Goal: Use online tool/utility: Utilize a website feature to perform a specific function

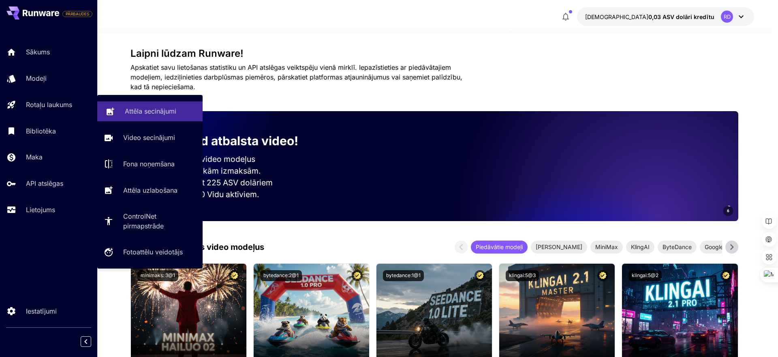
click at [131, 111] on font "Attēla secinājumi" at bounding box center [150, 111] width 51 height 8
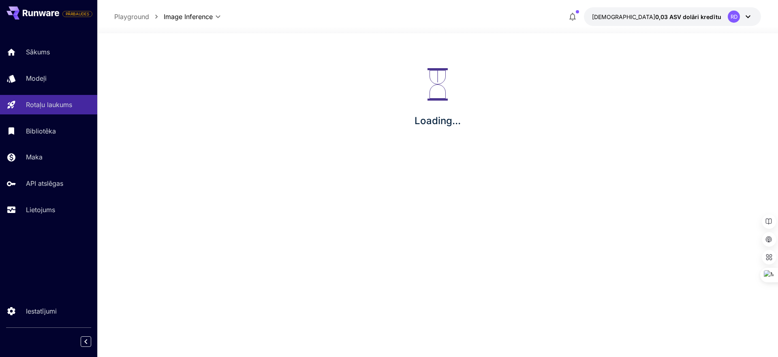
click at [161, 113] on div "Attēla secinājumi Video secinājumi Fona noņemšana Attēla uzlabošana ControlNet …" at bounding box center [136, 144] width 79 height 90
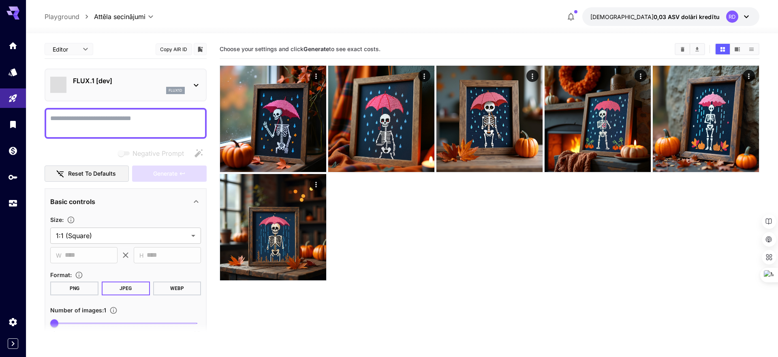
type input "**********"
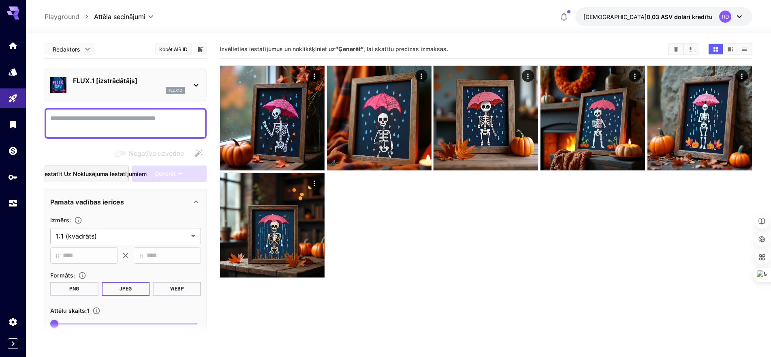
click at [56, 120] on textarea "Pilna lapa" at bounding box center [125, 123] width 151 height 19
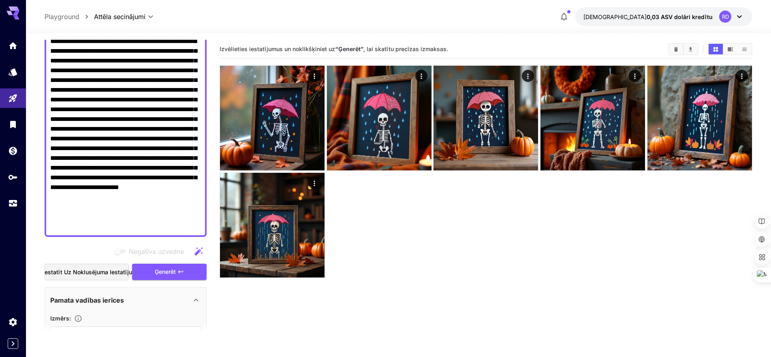
scroll to position [81, 0]
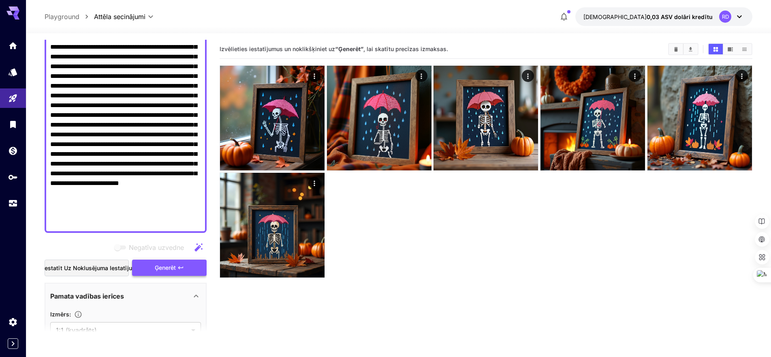
type textarea "**********"
click at [168, 269] on font "Ģenerēt" at bounding box center [165, 267] width 21 height 7
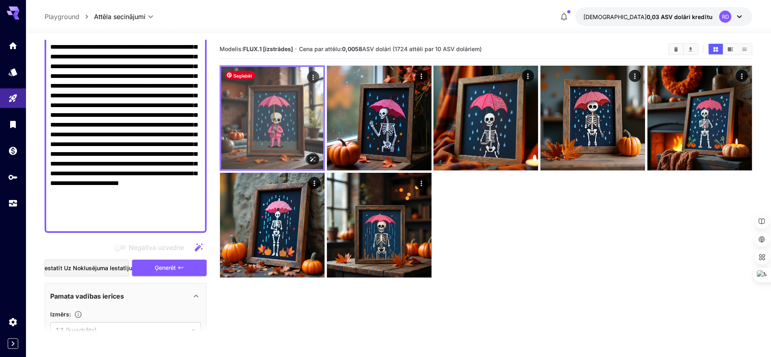
click at [263, 151] on img at bounding box center [272, 118] width 102 height 102
click at [316, 76] on icon "Darbības" at bounding box center [313, 77] width 8 height 8
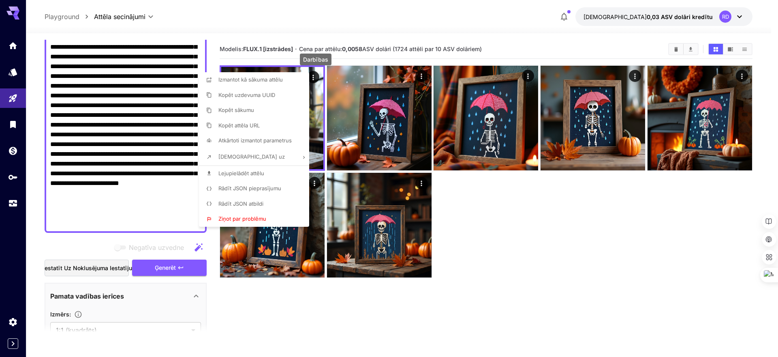
click at [252, 173] on font "Lejupielādēt attēlu" at bounding box center [242, 173] width 46 height 6
click at [164, 229] on div at bounding box center [389, 178] width 778 height 357
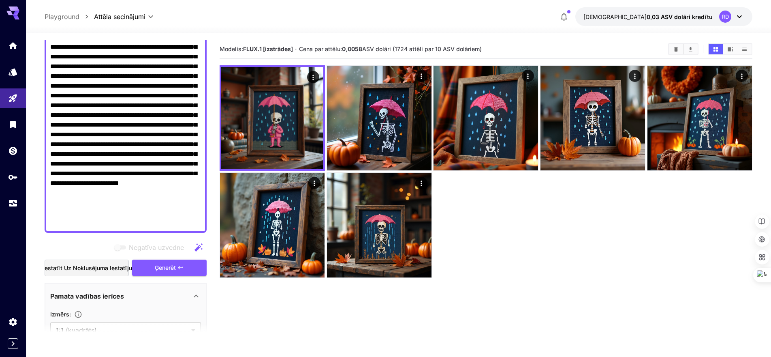
type textarea "**"
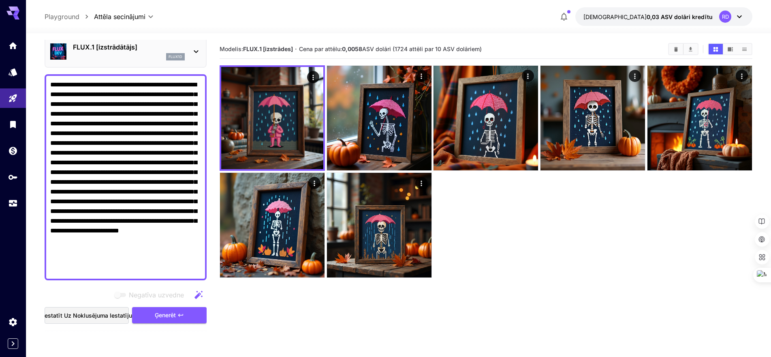
scroll to position [0, 0]
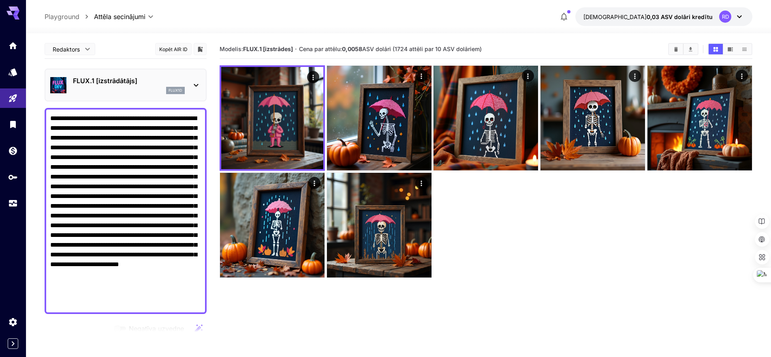
drag, startPoint x: 169, startPoint y: 213, endPoint x: 31, endPoint y: 116, distance: 169.4
click at [31, 116] on section "**********" at bounding box center [398, 227] width 745 height 388
paste textarea
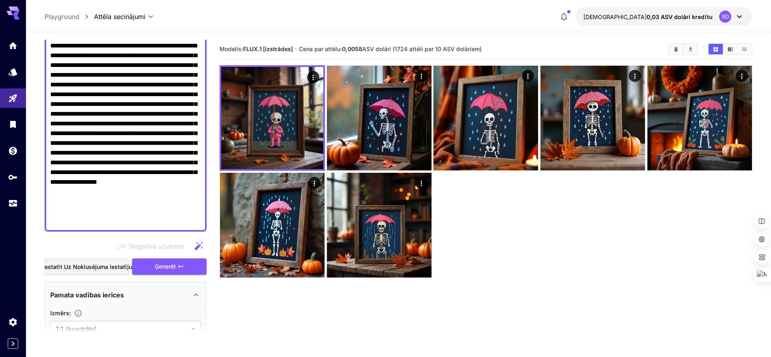
scroll to position [81, 0]
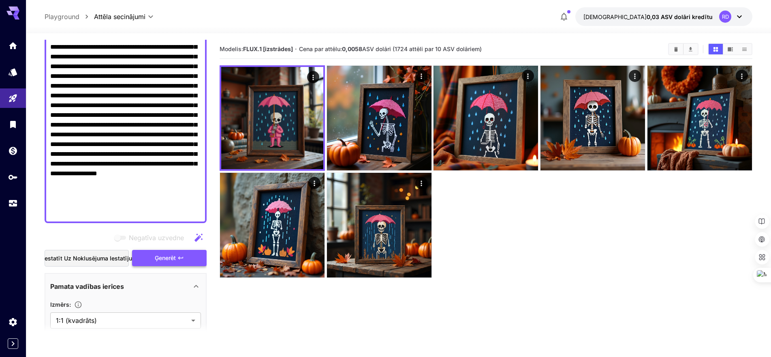
click at [168, 255] on font "Ģenerēt" at bounding box center [165, 257] width 21 height 7
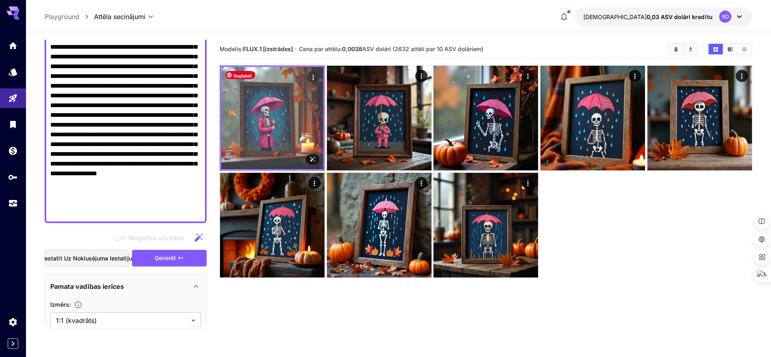
click at [272, 144] on img at bounding box center [272, 118] width 102 height 102
click at [271, 137] on img at bounding box center [272, 118] width 102 height 102
click at [314, 79] on icon "Darbības" at bounding box center [313, 77] width 8 height 8
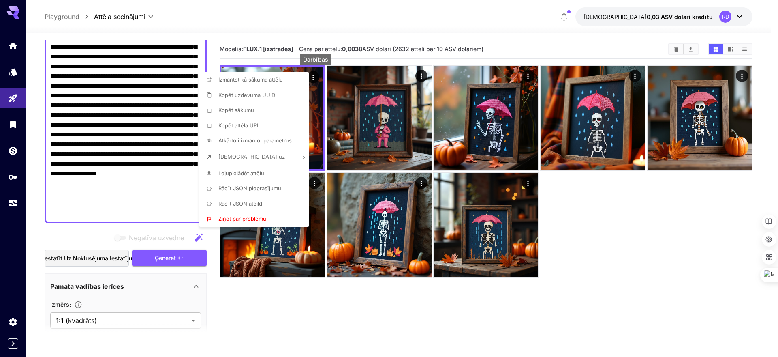
click at [254, 171] on font "Lejupielādēt attēlu" at bounding box center [242, 173] width 46 height 6
click at [283, 315] on div at bounding box center [389, 178] width 778 height 357
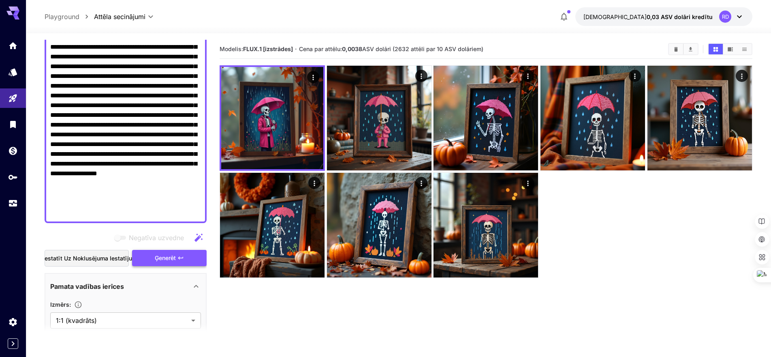
click at [171, 255] on font "Ģenerēt" at bounding box center [165, 257] width 21 height 7
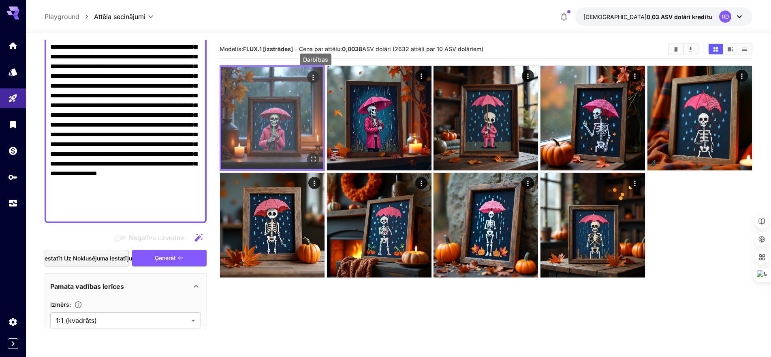
click at [312, 77] on icon "Darbības" at bounding box center [313, 77] width 8 height 8
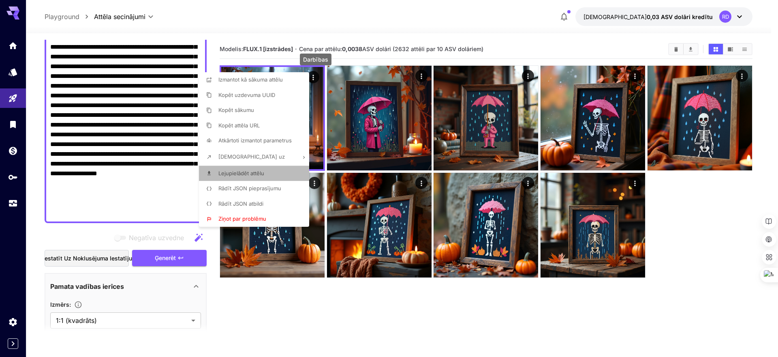
click at [254, 174] on font "Lejupielādēt attēlu" at bounding box center [242, 173] width 46 height 6
click at [158, 253] on div at bounding box center [389, 178] width 778 height 357
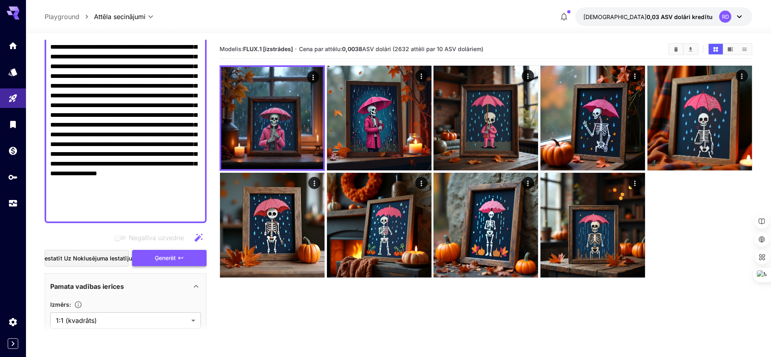
click at [162, 258] on font "Ģenerēt" at bounding box center [165, 257] width 21 height 7
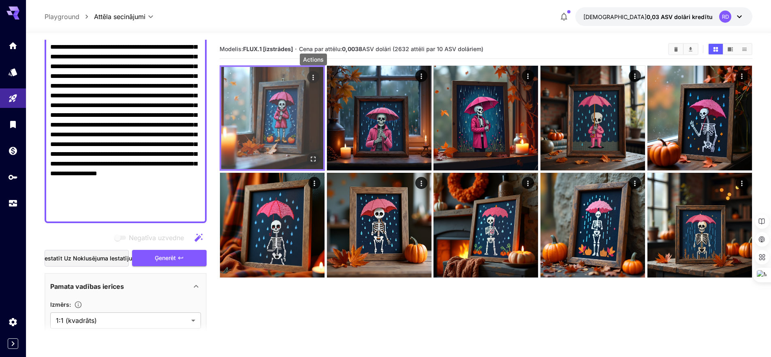
click at [314, 79] on icon "Darbības" at bounding box center [313, 77] width 8 height 8
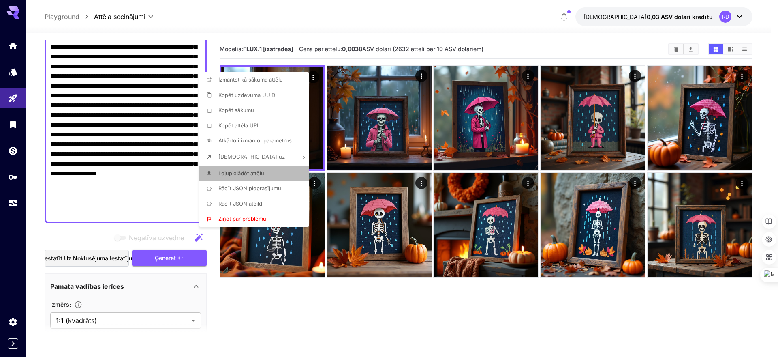
click at [243, 173] on font "Lejupielādēt attēlu" at bounding box center [242, 173] width 46 height 6
click at [297, 335] on div at bounding box center [389, 178] width 778 height 357
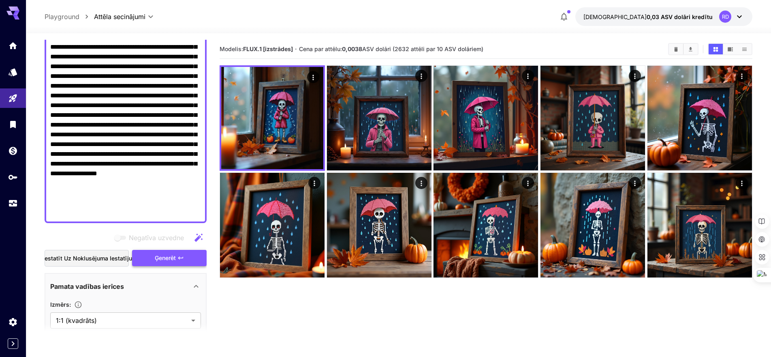
click at [165, 257] on font "Ģenerēt" at bounding box center [165, 257] width 21 height 7
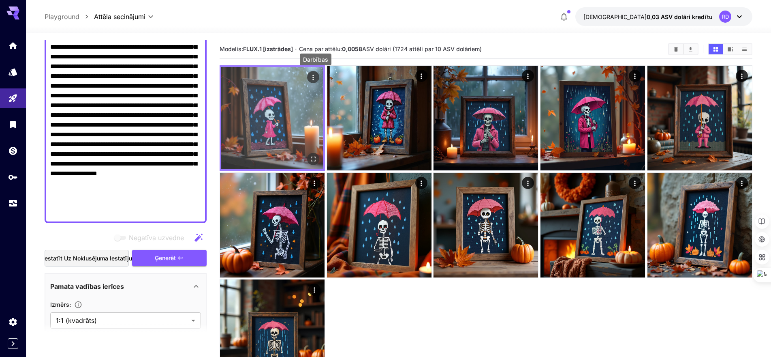
click at [314, 77] on icon "Darbības" at bounding box center [313, 77] width 8 height 8
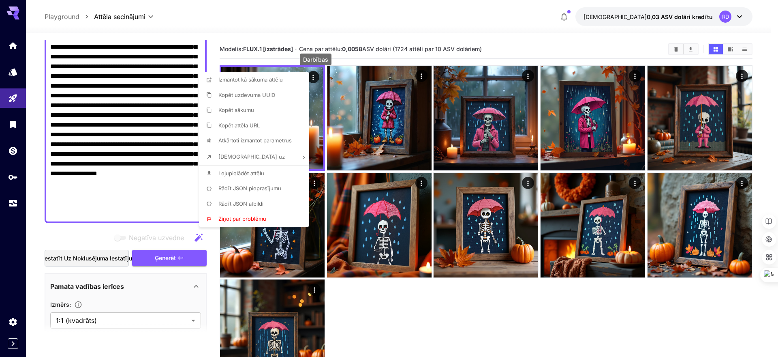
click at [260, 174] on font "Lejupielādēt attēlu" at bounding box center [242, 173] width 46 height 6
click at [413, 335] on div at bounding box center [389, 178] width 778 height 357
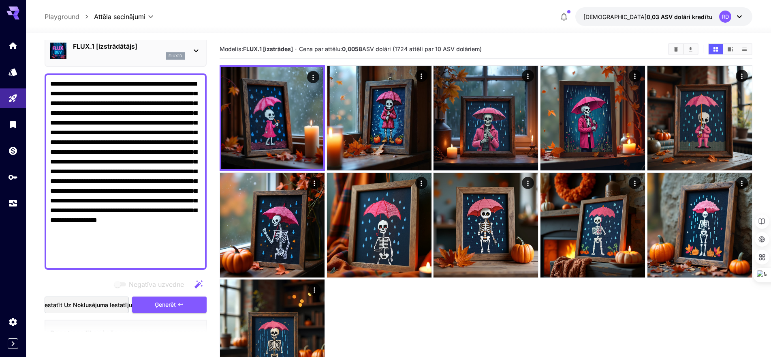
scroll to position [0, 0]
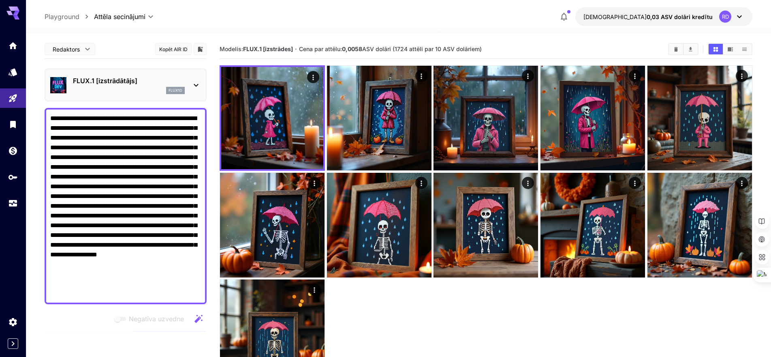
drag, startPoint x: 186, startPoint y: 197, endPoint x: 39, endPoint y: 83, distance: 185.8
click at [39, 83] on section "**********" at bounding box center [398, 227] width 745 height 388
paste textarea "**********"
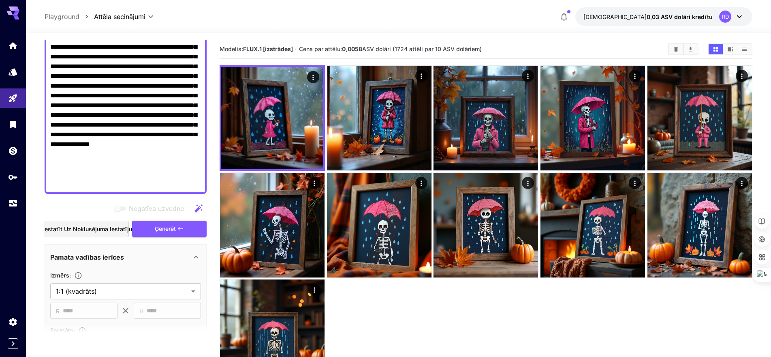
scroll to position [122, 0]
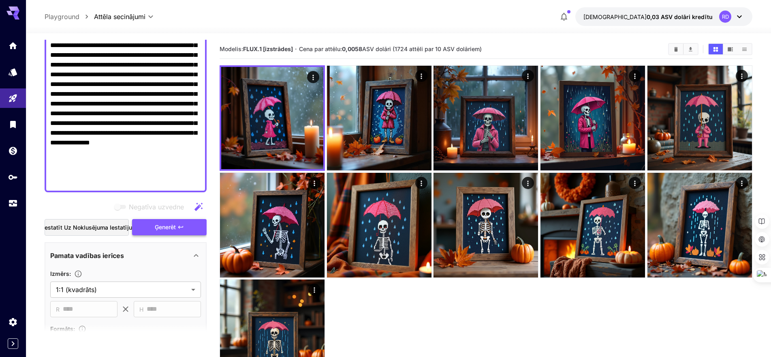
click at [159, 224] on font "Ģenerēt" at bounding box center [165, 226] width 21 height 7
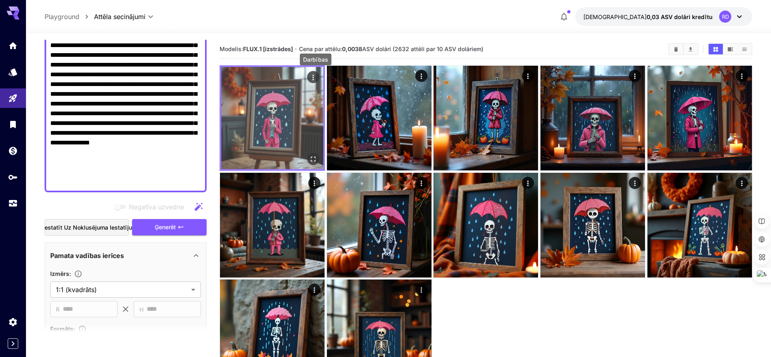
click at [313, 78] on icon "Darbības" at bounding box center [313, 77] width 8 height 8
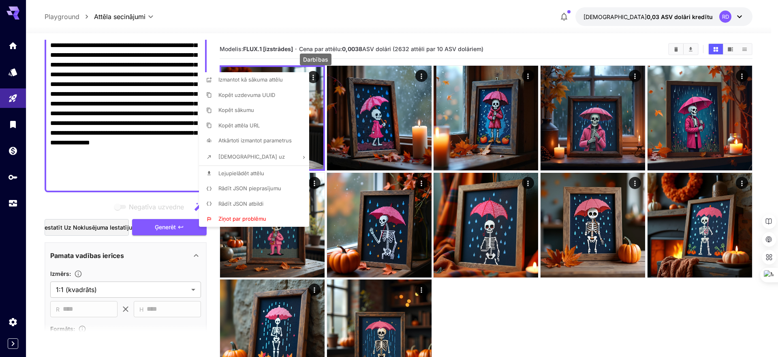
click at [268, 173] on li "Lejupielādēt attēlu" at bounding box center [256, 173] width 115 height 15
drag, startPoint x: 135, startPoint y: 171, endPoint x: 72, endPoint y: 32, distance: 153.1
click at [70, 33] on div at bounding box center [389, 178] width 778 height 357
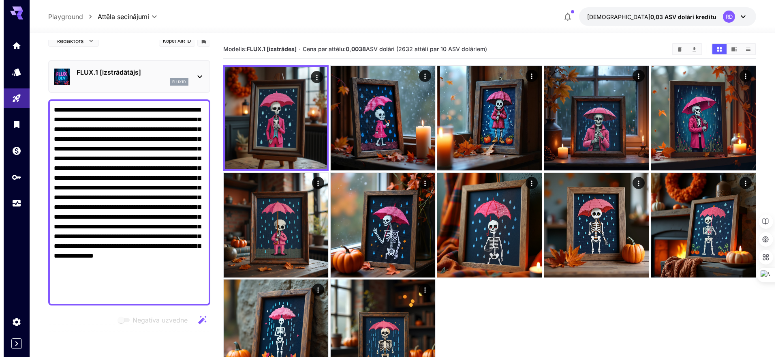
scroll to position [0, 0]
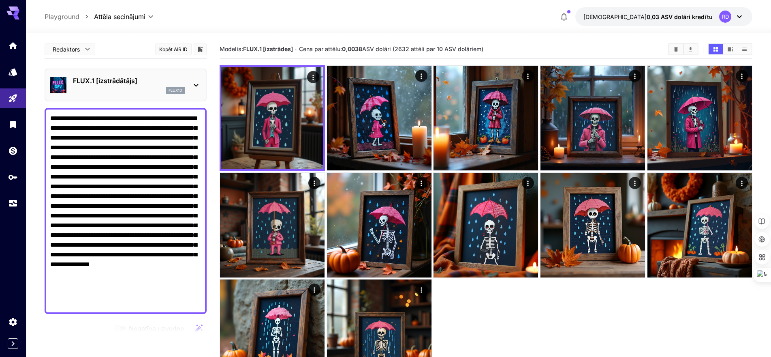
drag, startPoint x: 125, startPoint y: 171, endPoint x: 39, endPoint y: 56, distance: 143.8
click at [39, 56] on section "**********" at bounding box center [398, 227] width 745 height 388
paste textarea
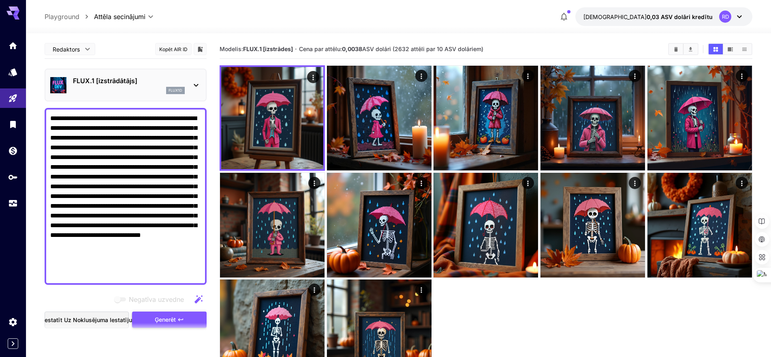
type textarea "**********"
click at [165, 319] on font "Ģenerēt" at bounding box center [165, 319] width 21 height 7
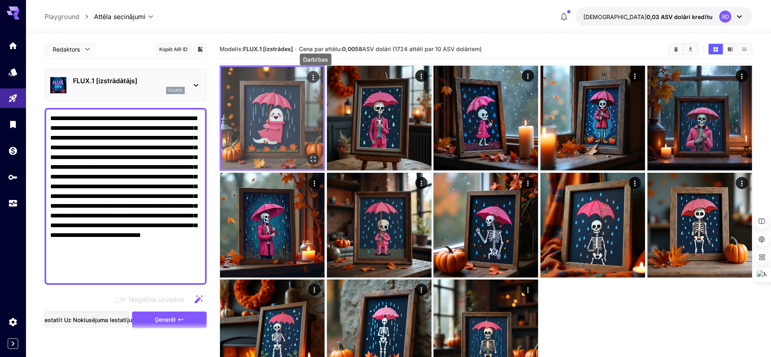
click at [311, 76] on icon "Darbības" at bounding box center [313, 77] width 8 height 8
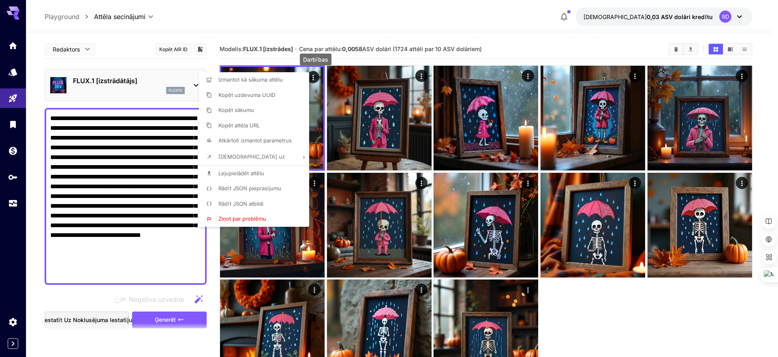
click at [246, 173] on font "Lejupielādēt attēlu" at bounding box center [242, 173] width 46 height 6
